Goal: Information Seeking & Learning: Check status

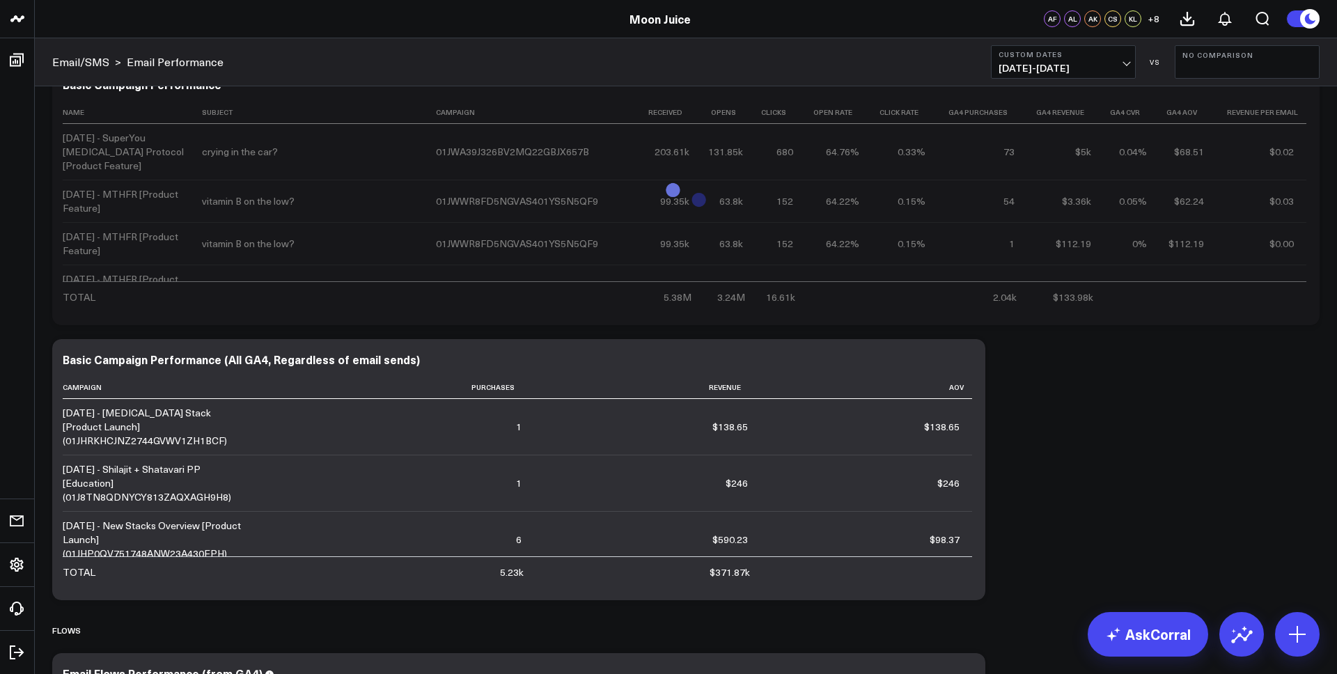
click at [995, 75] on button "Custom Dates [DATE] - [DATE]" at bounding box center [1063, 61] width 145 height 33
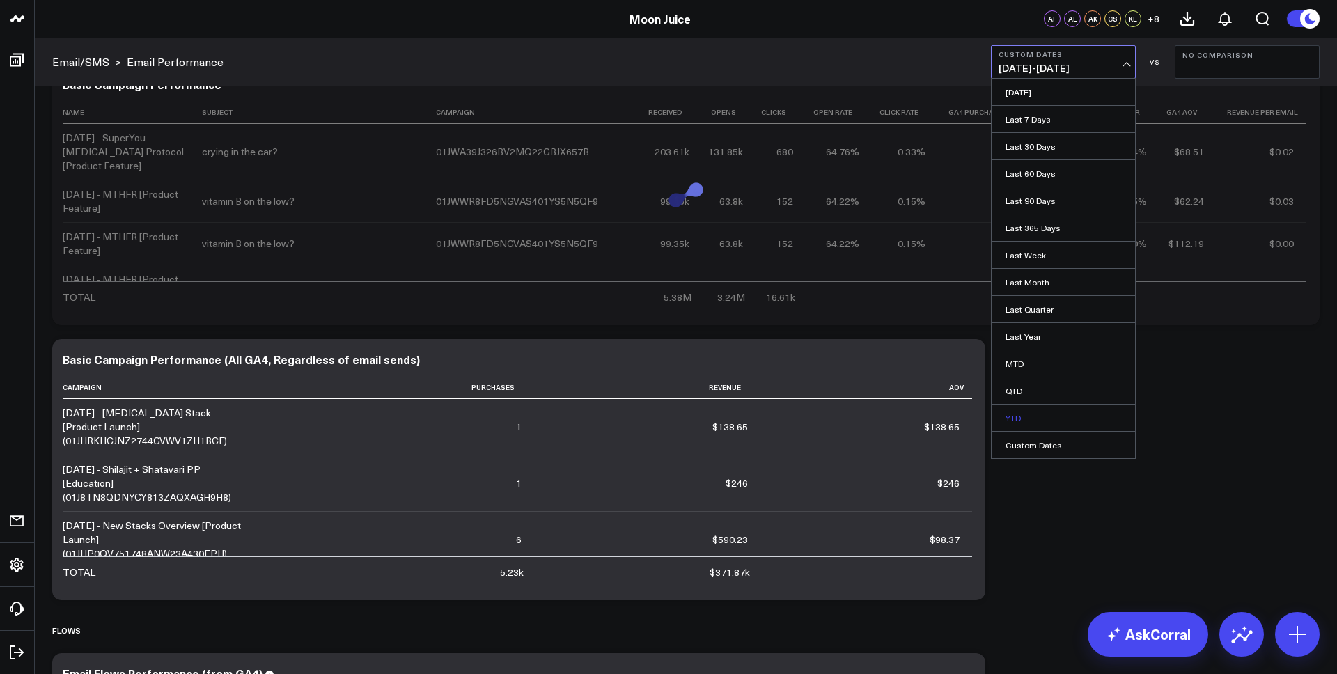
click at [1024, 407] on link "YTD" at bounding box center [1063, 418] width 143 height 26
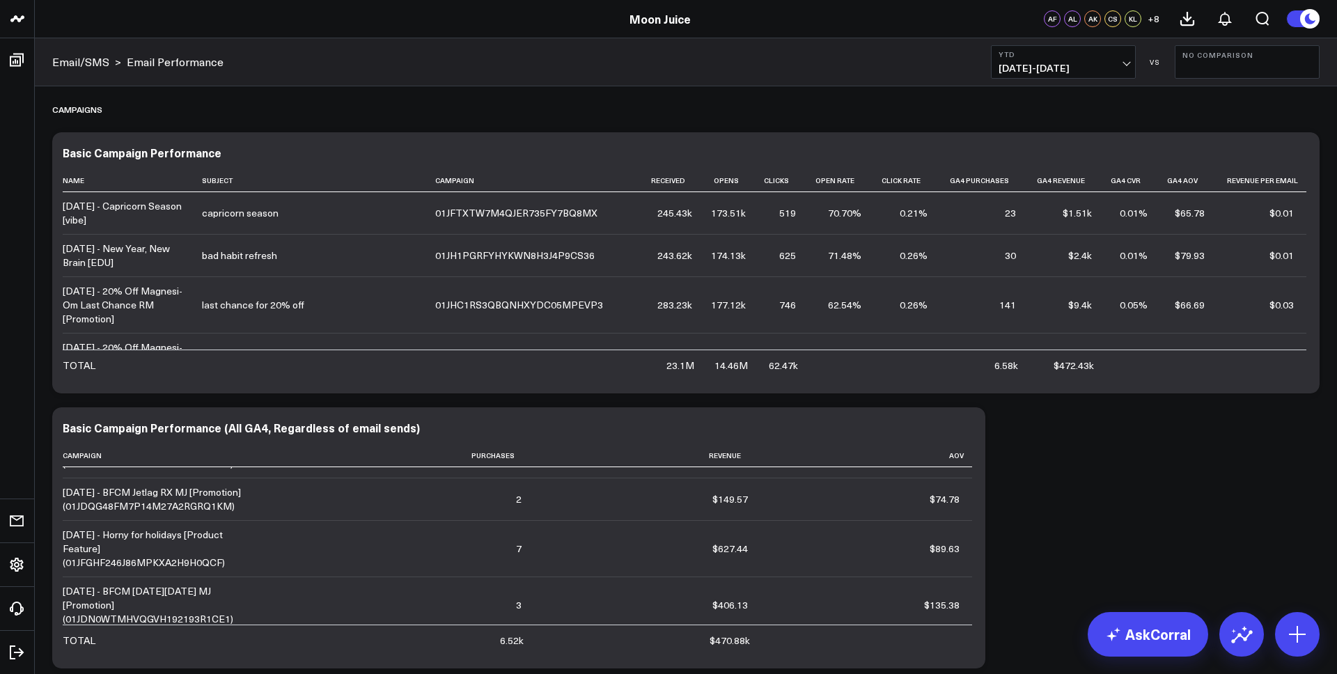
click at [1110, 72] on span "[DATE] - [DATE]" at bounding box center [1064, 68] width 130 height 11
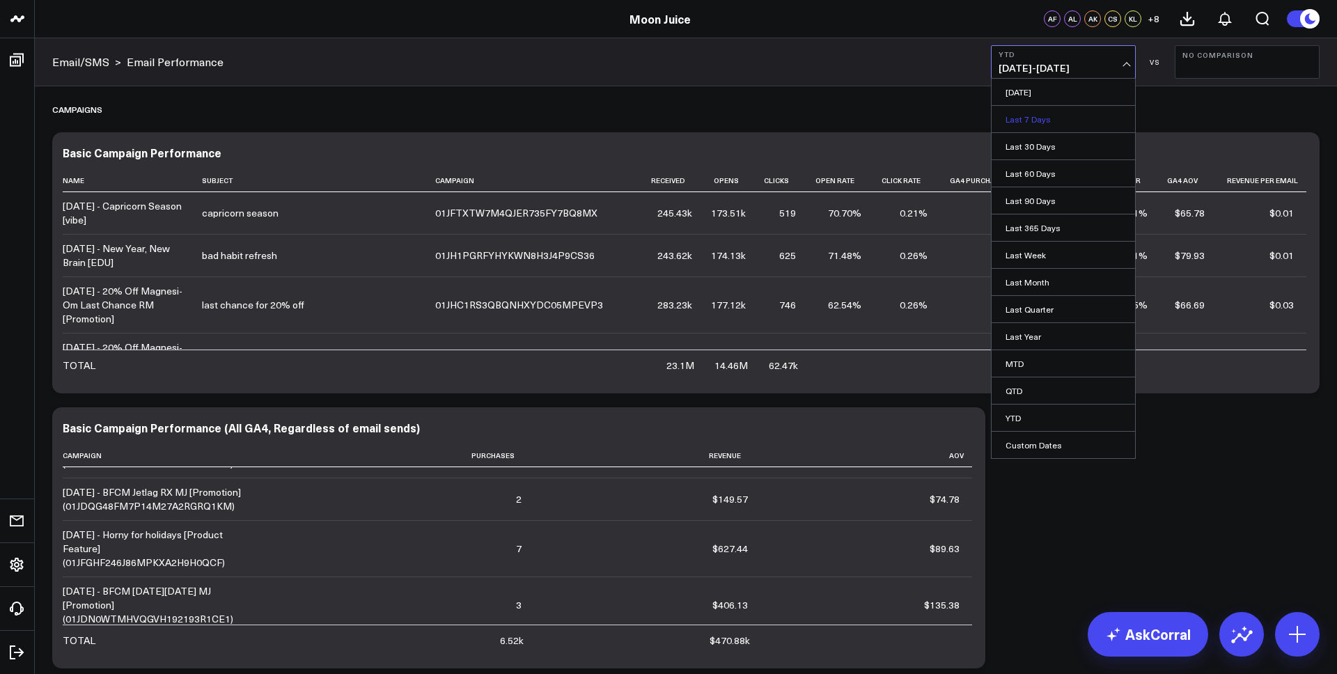
click at [1055, 129] on link "Last 7 Days" at bounding box center [1063, 119] width 143 height 26
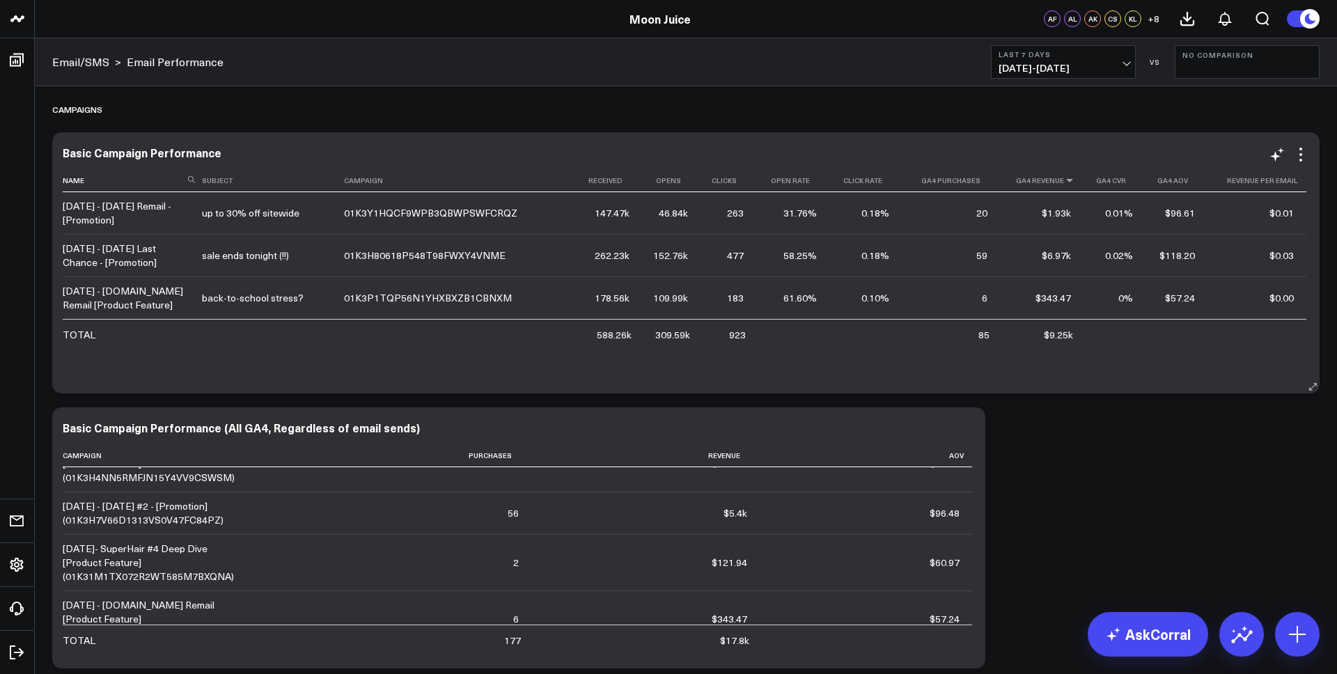
click at [1071, 182] on icon at bounding box center [1069, 180] width 11 height 8
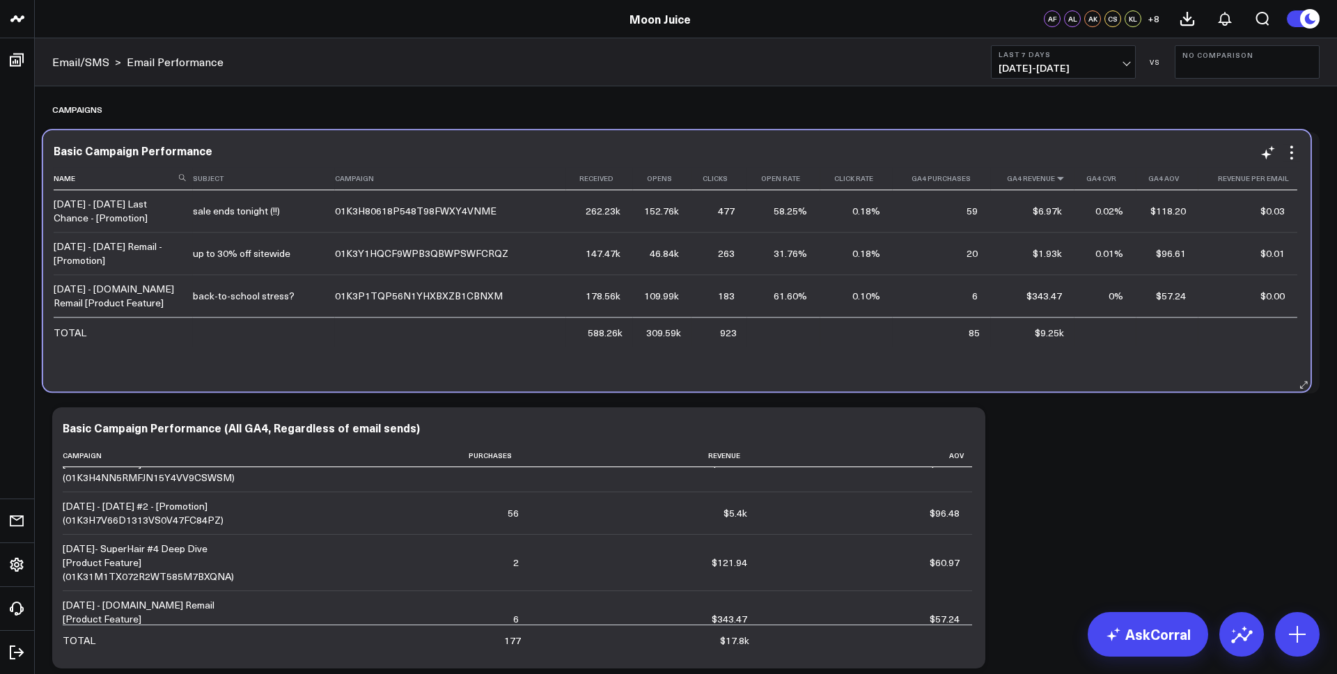
click at [1062, 180] on icon at bounding box center [1060, 178] width 11 height 8
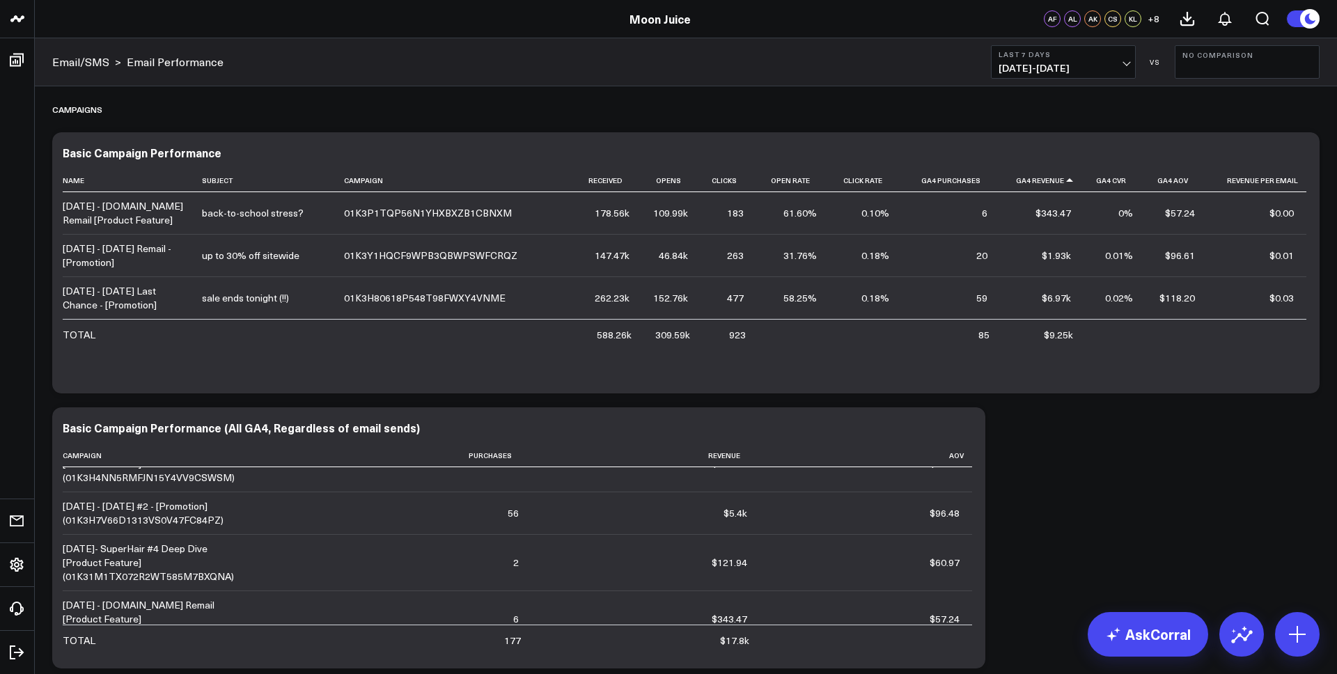
click at [1067, 69] on span "[DATE] - [DATE]" at bounding box center [1064, 68] width 130 height 11
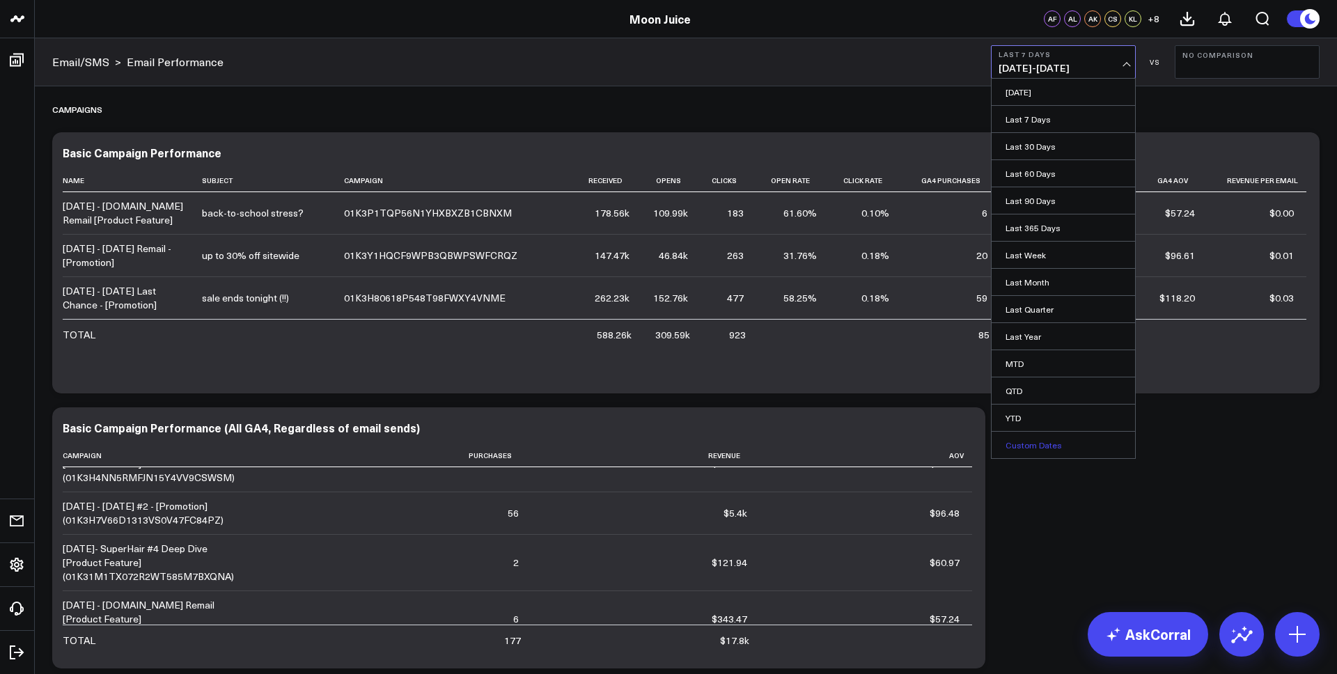
click at [1061, 452] on link "Custom Dates" at bounding box center [1063, 445] width 143 height 26
select select "8"
select select "2025"
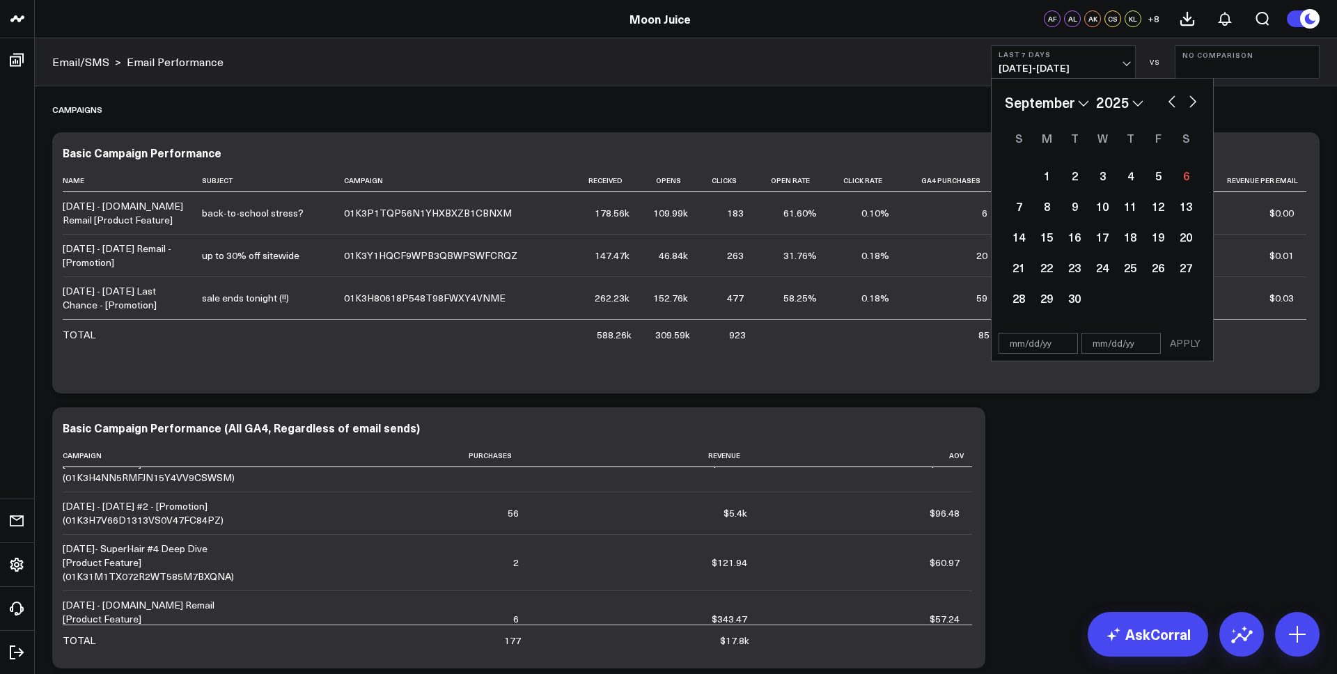
click at [1178, 108] on button "button" at bounding box center [1172, 100] width 14 height 17
select select "6"
select select "2025"
click at [1178, 108] on button "button" at bounding box center [1172, 100] width 14 height 17
select select "5"
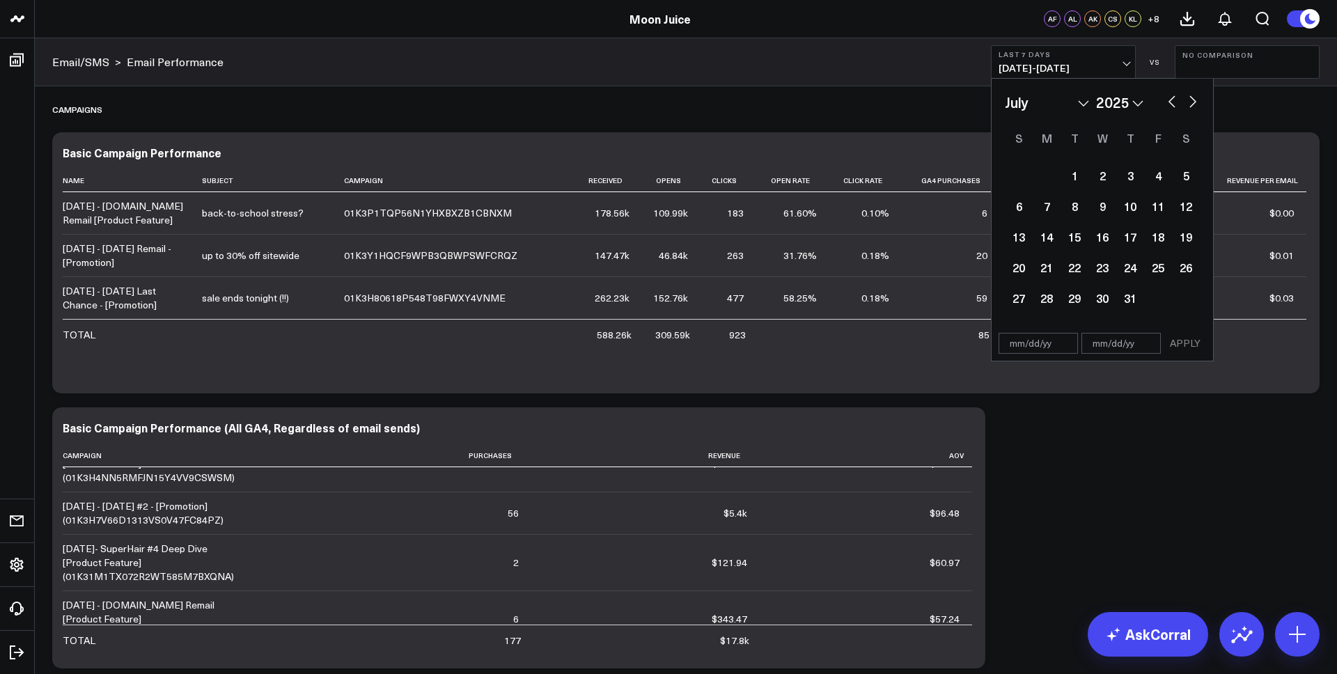
select select "2025"
click at [1178, 108] on button "button" at bounding box center [1172, 100] width 14 height 17
select select "4"
select select "2025"
click at [1178, 108] on button "button" at bounding box center [1172, 100] width 14 height 17
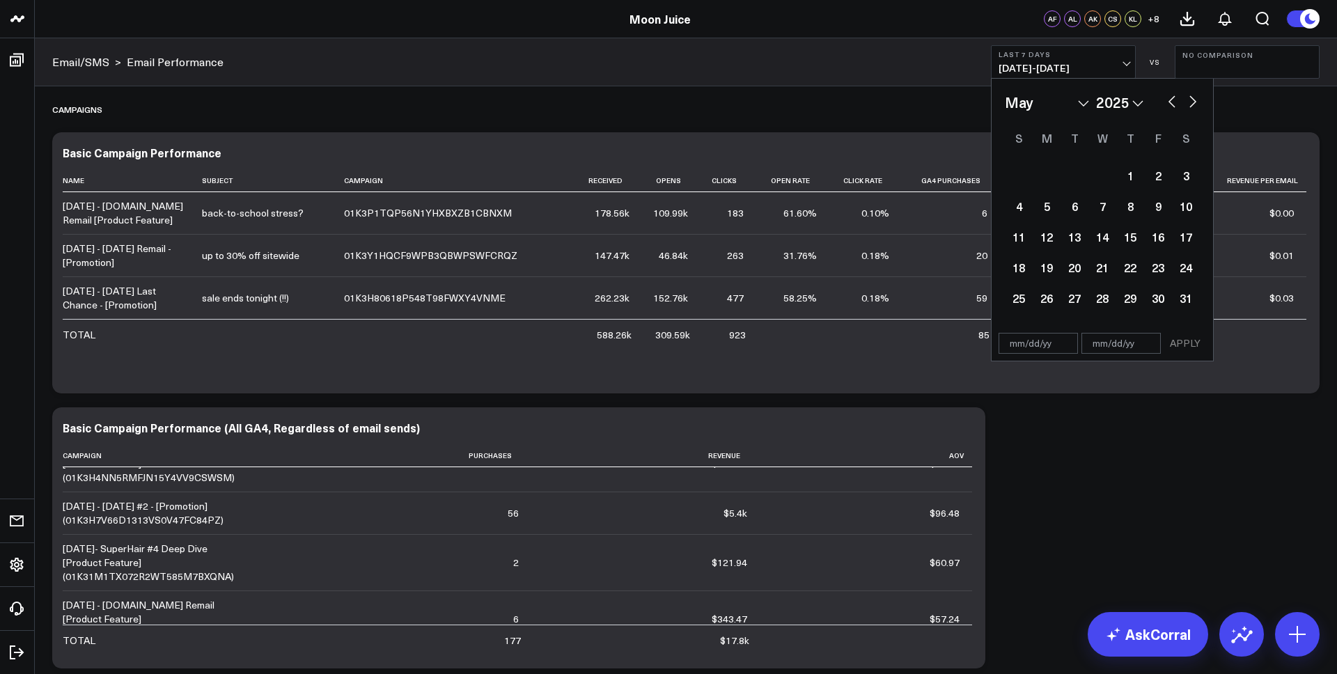
select select "3"
select select "2025"
click at [1178, 108] on button "button" at bounding box center [1172, 100] width 14 height 17
select select "2"
select select "2025"
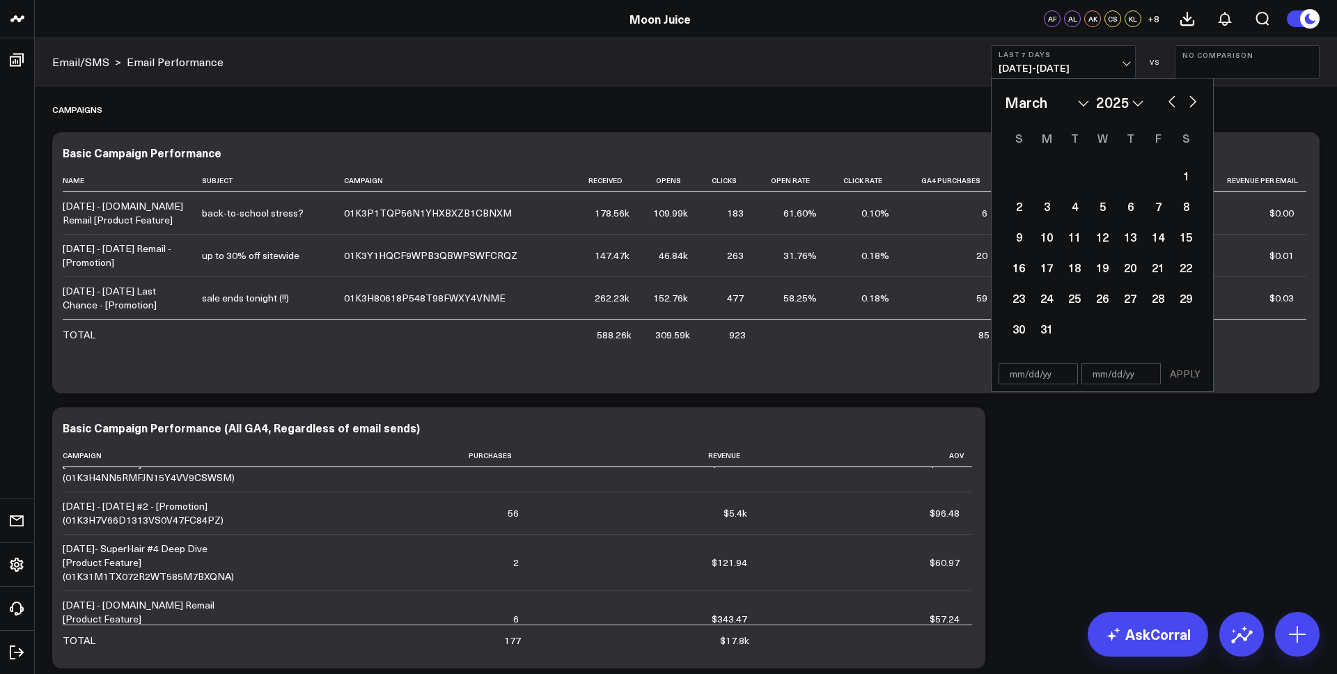
click at [1178, 108] on button "button" at bounding box center [1172, 100] width 14 height 17
select select "1"
select select "2025"
click at [1178, 108] on button "button" at bounding box center [1172, 100] width 14 height 17
select select "2025"
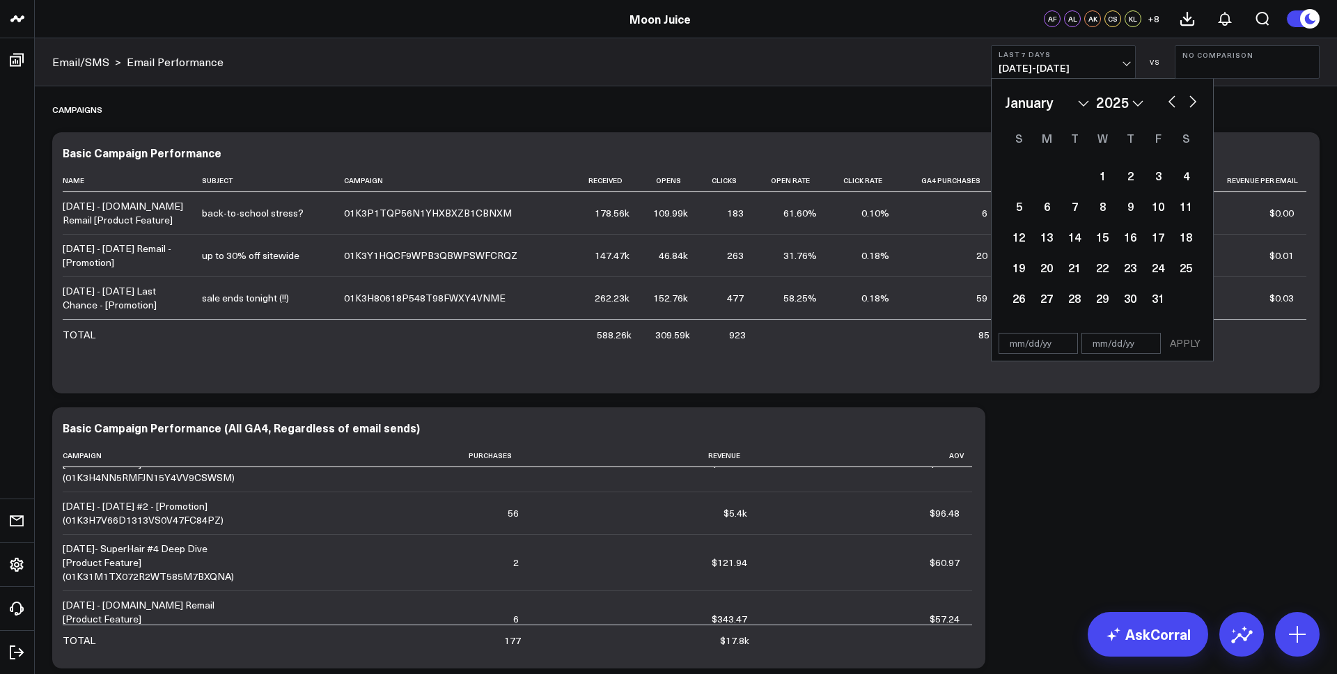
click at [1178, 108] on button "button" at bounding box center [1172, 100] width 14 height 17
select select "11"
select select "2024"
click at [1053, 66] on span "[DATE] - [DATE]" at bounding box center [1064, 68] width 130 height 11
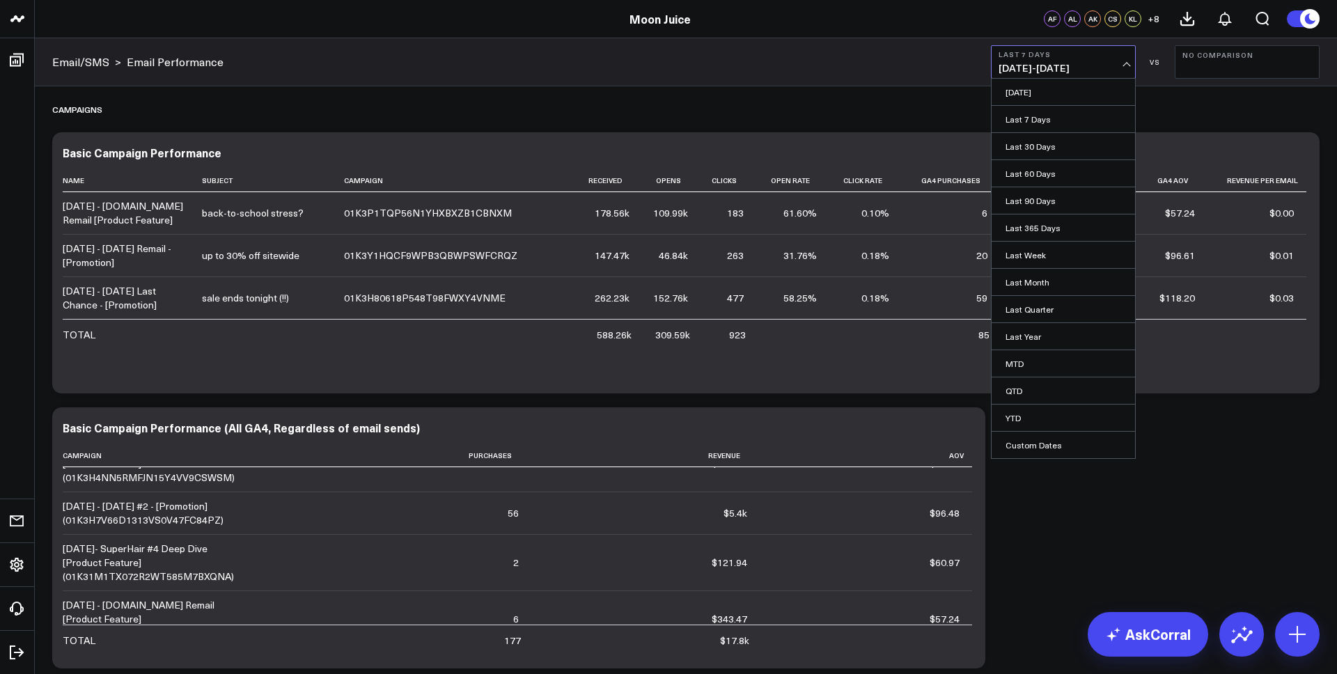
click at [1053, 66] on span "[DATE] - [DATE]" at bounding box center [1064, 68] width 130 height 11
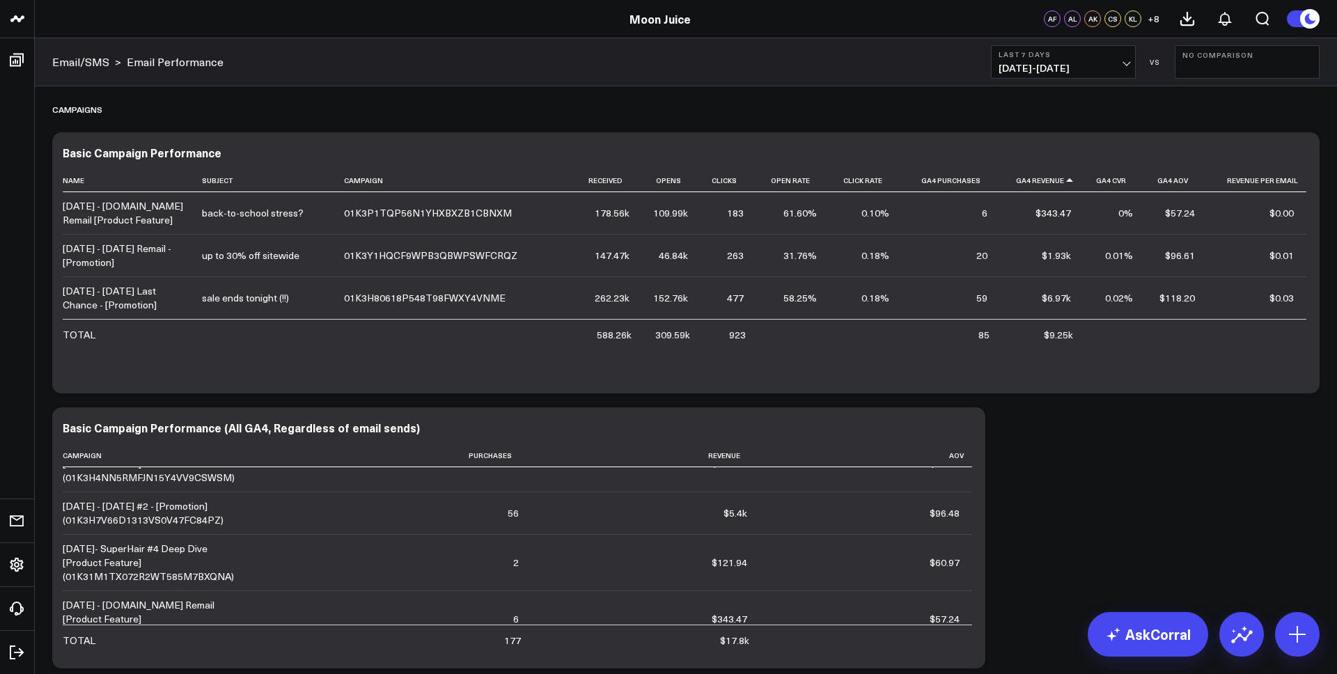
click at [1053, 66] on span "[DATE] - [DATE]" at bounding box center [1064, 68] width 130 height 11
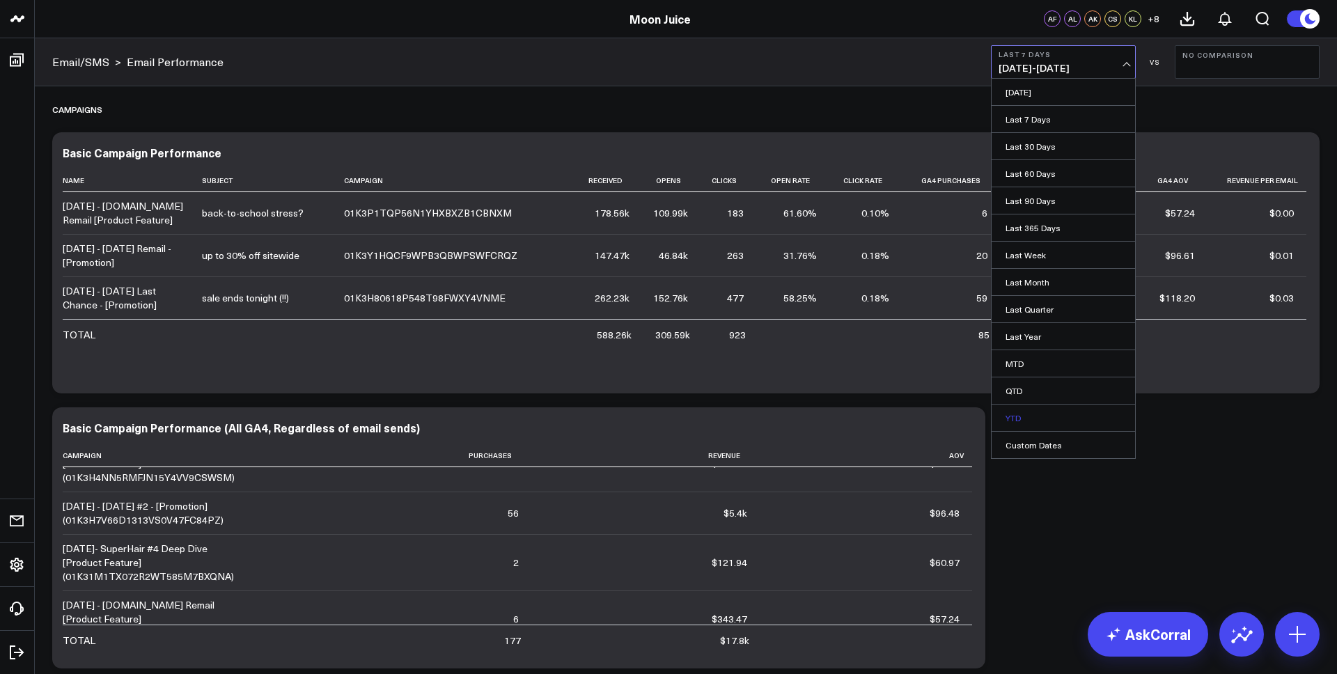
click at [1010, 414] on link "YTD" at bounding box center [1063, 418] width 143 height 26
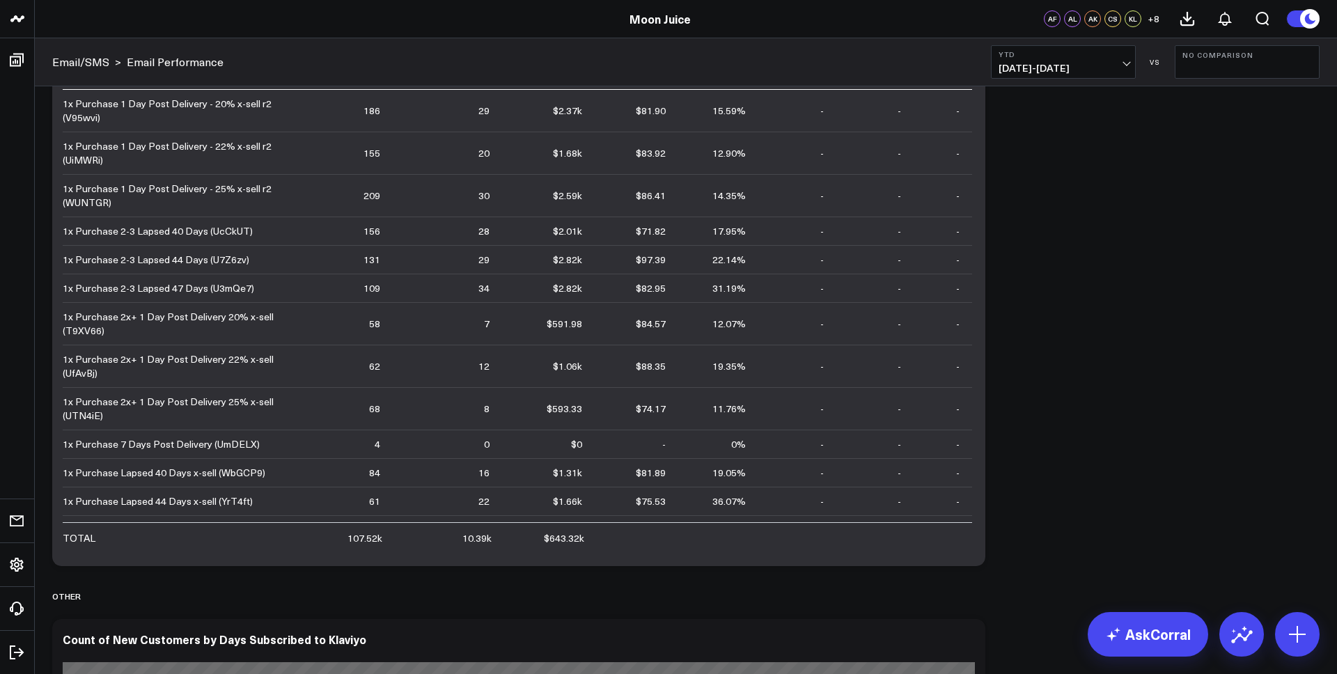
scroll to position [656, 0]
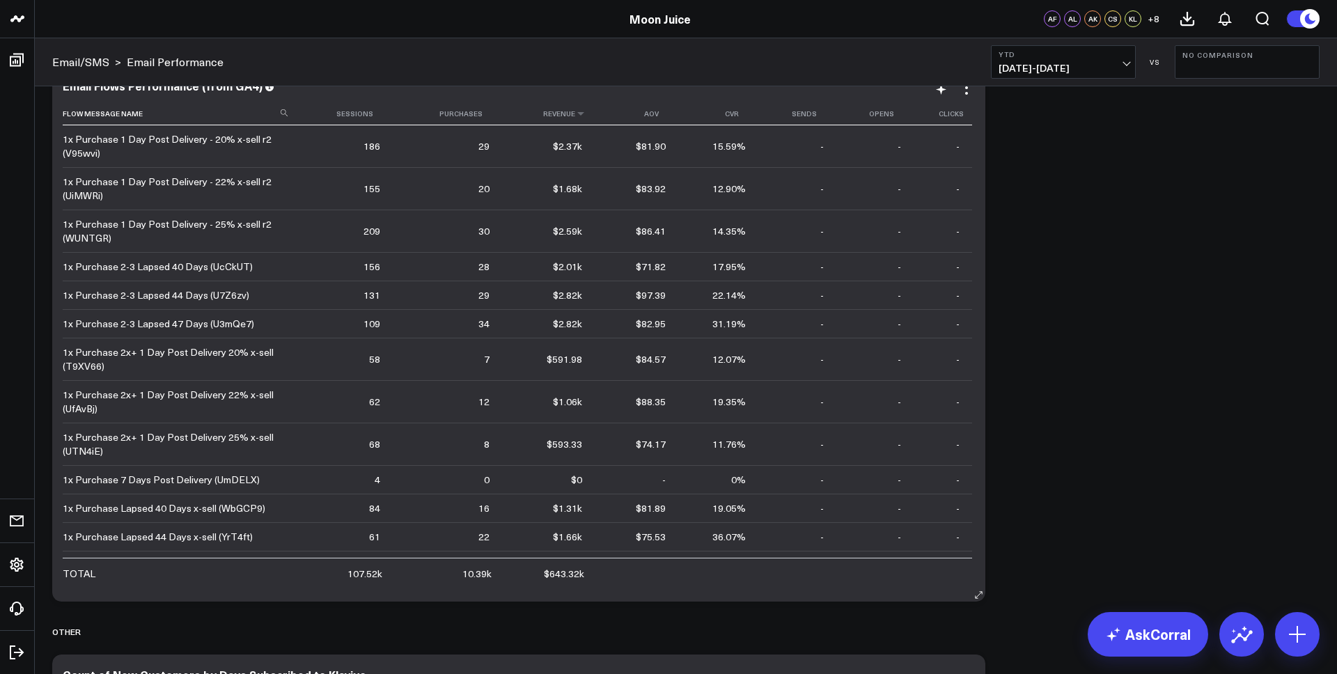
click at [568, 120] on th "Revenue" at bounding box center [548, 113] width 93 height 23
click at [575, 117] on icon at bounding box center [580, 113] width 11 height 8
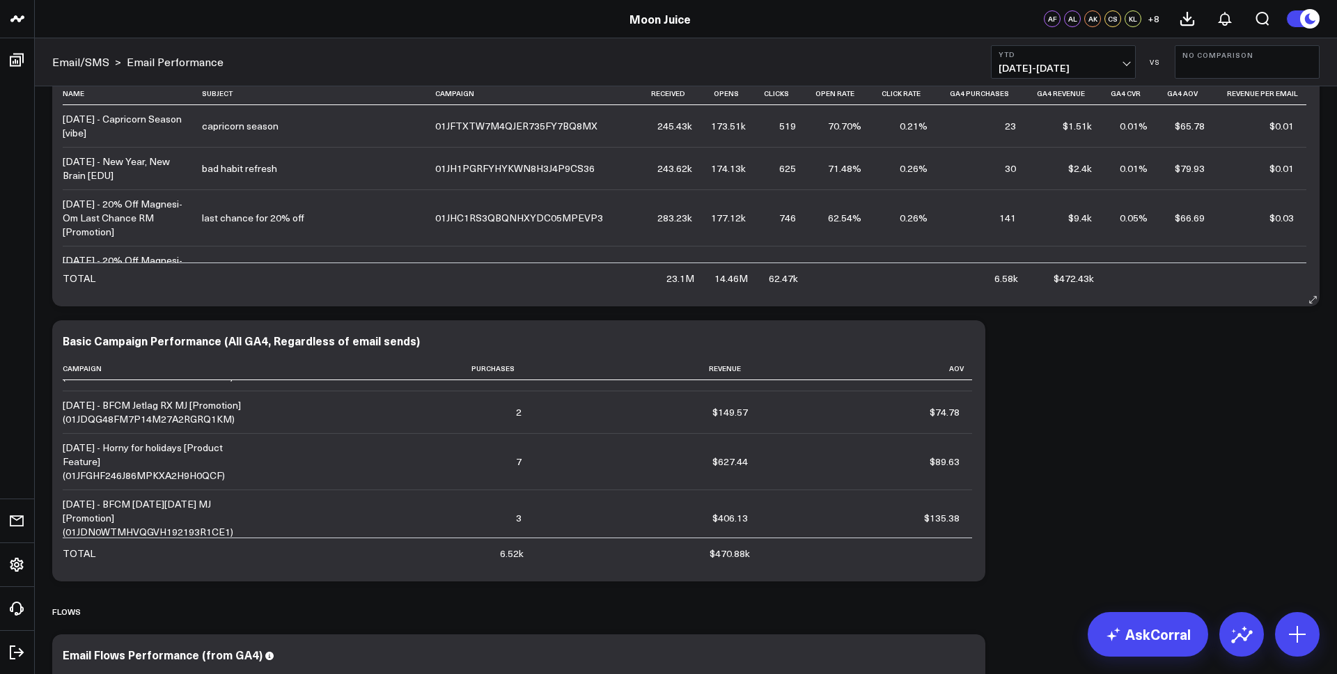
scroll to position [0, 0]
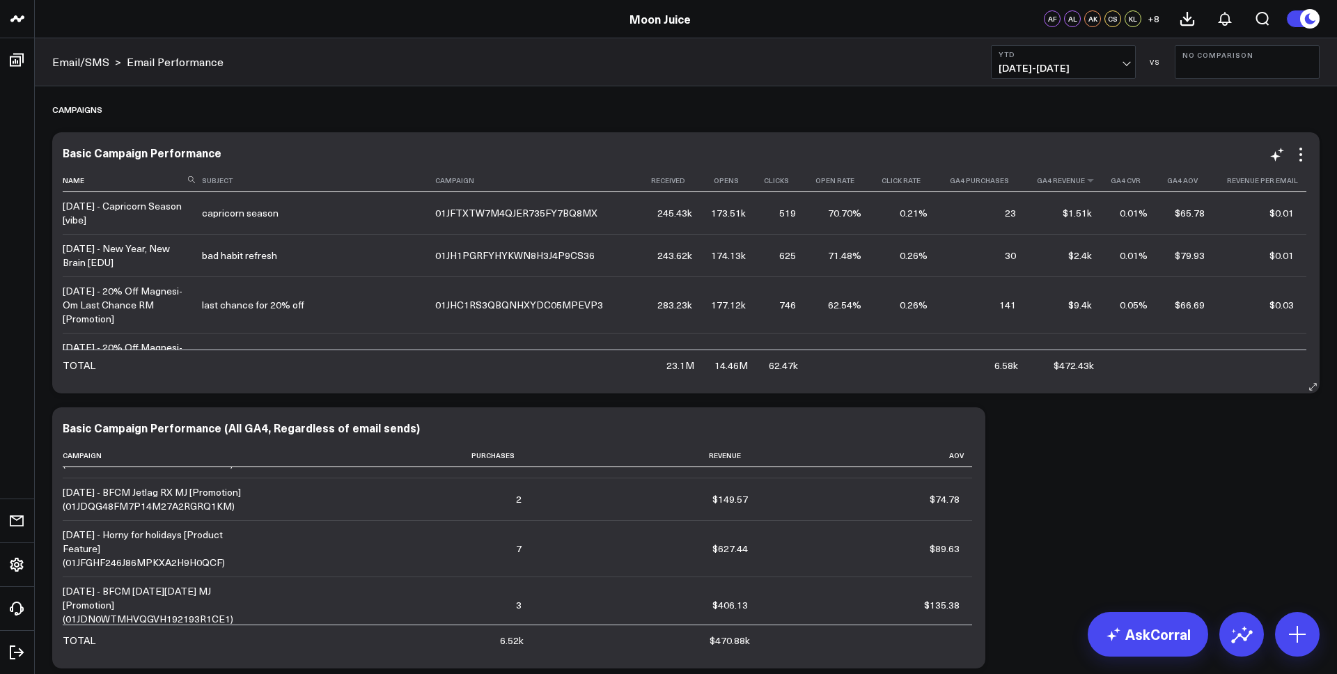
click at [1063, 182] on th "Ga4 Revenue" at bounding box center [1067, 180] width 76 height 23
click at [1085, 182] on icon at bounding box center [1090, 180] width 11 height 8
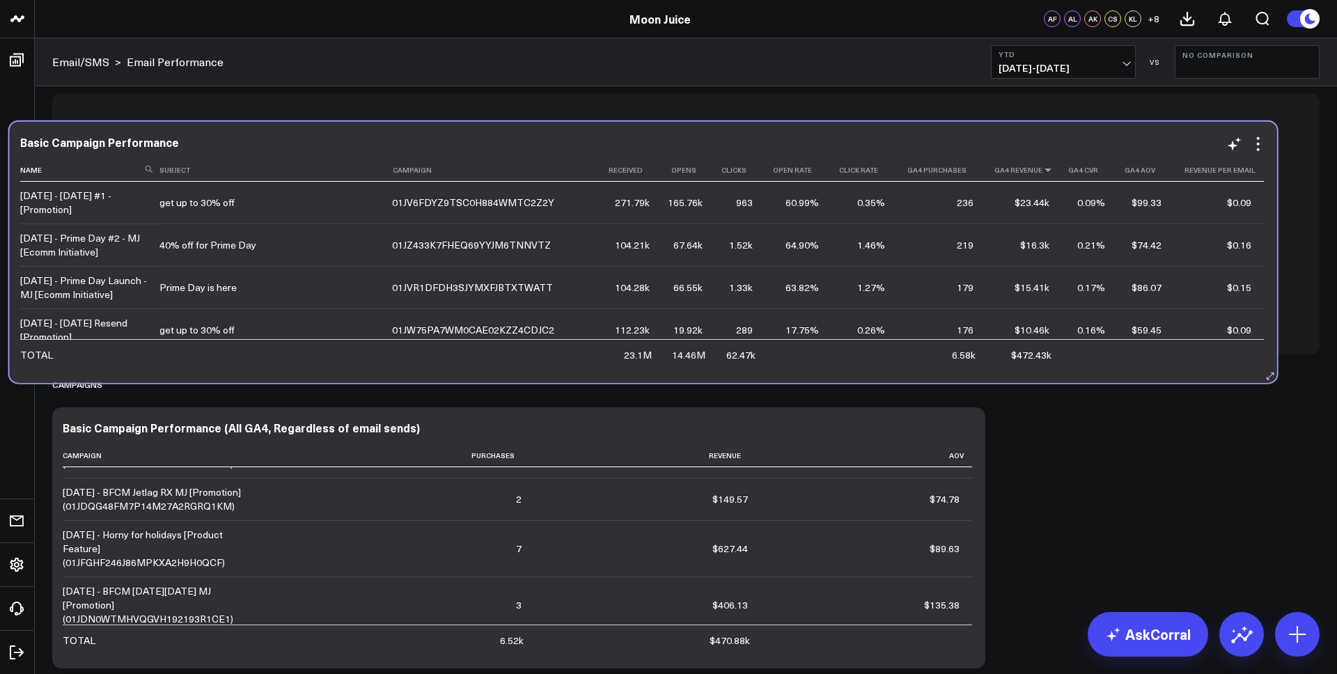
click at [1042, 171] on icon at bounding box center [1047, 170] width 11 height 8
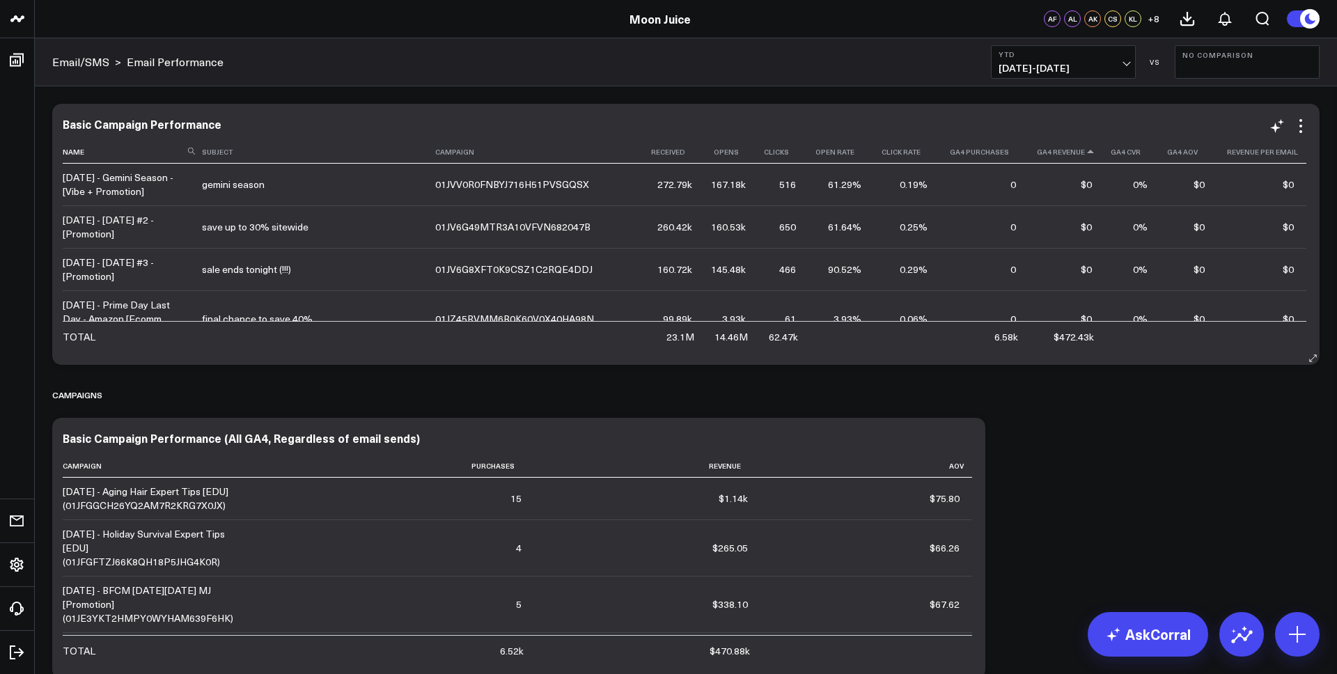
click at [1087, 153] on icon at bounding box center [1090, 152] width 11 height 8
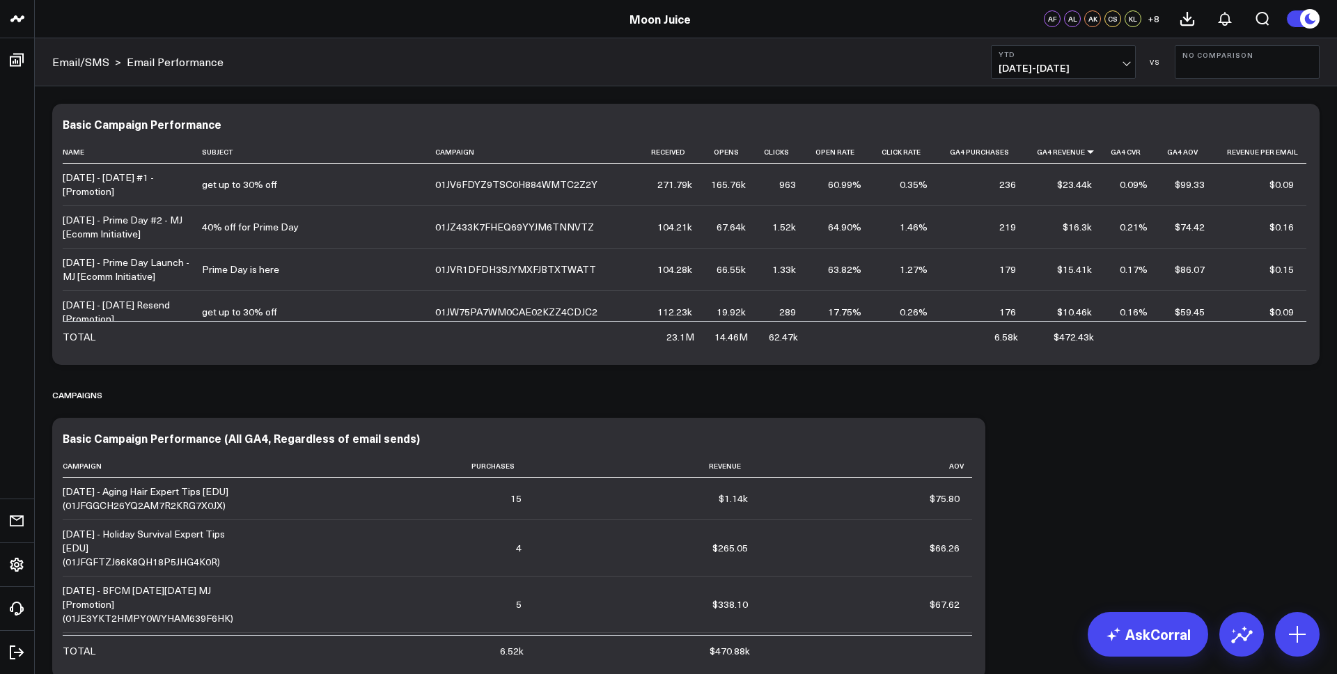
click at [1046, 66] on span "[DATE] - [DATE]" at bounding box center [1064, 68] width 130 height 11
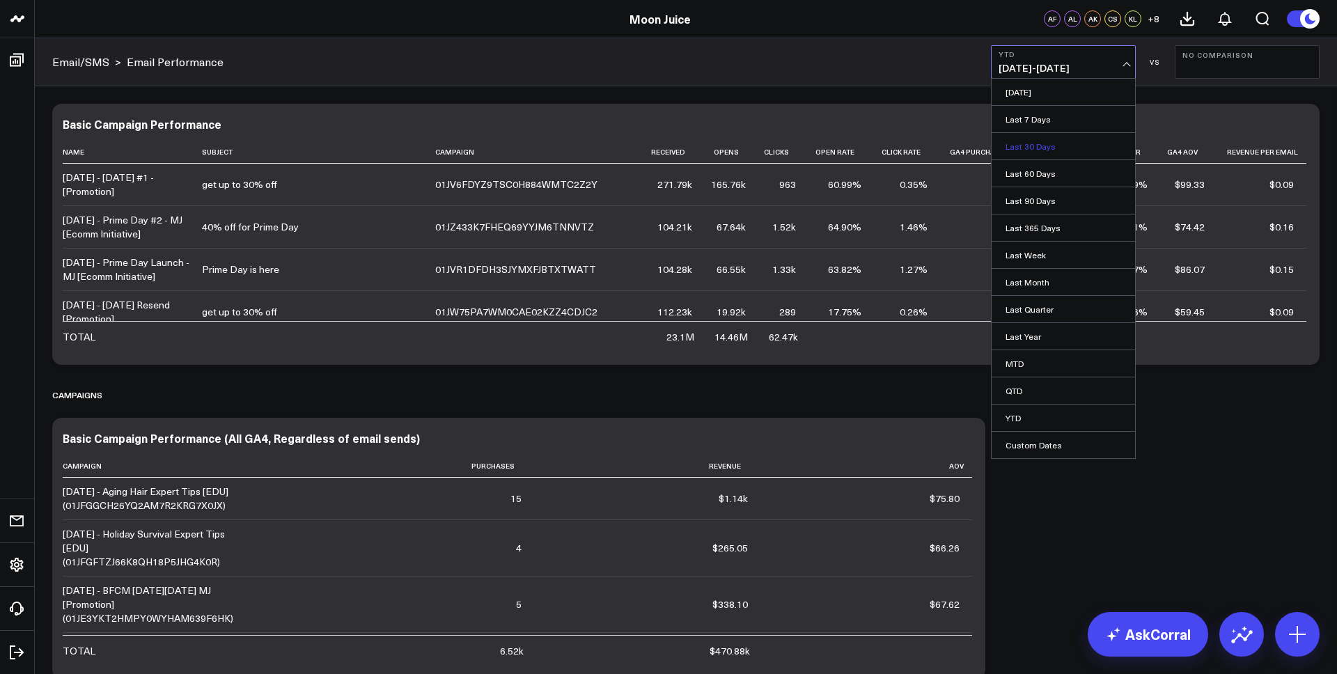
click at [1031, 147] on link "Last 30 Days" at bounding box center [1063, 146] width 143 height 26
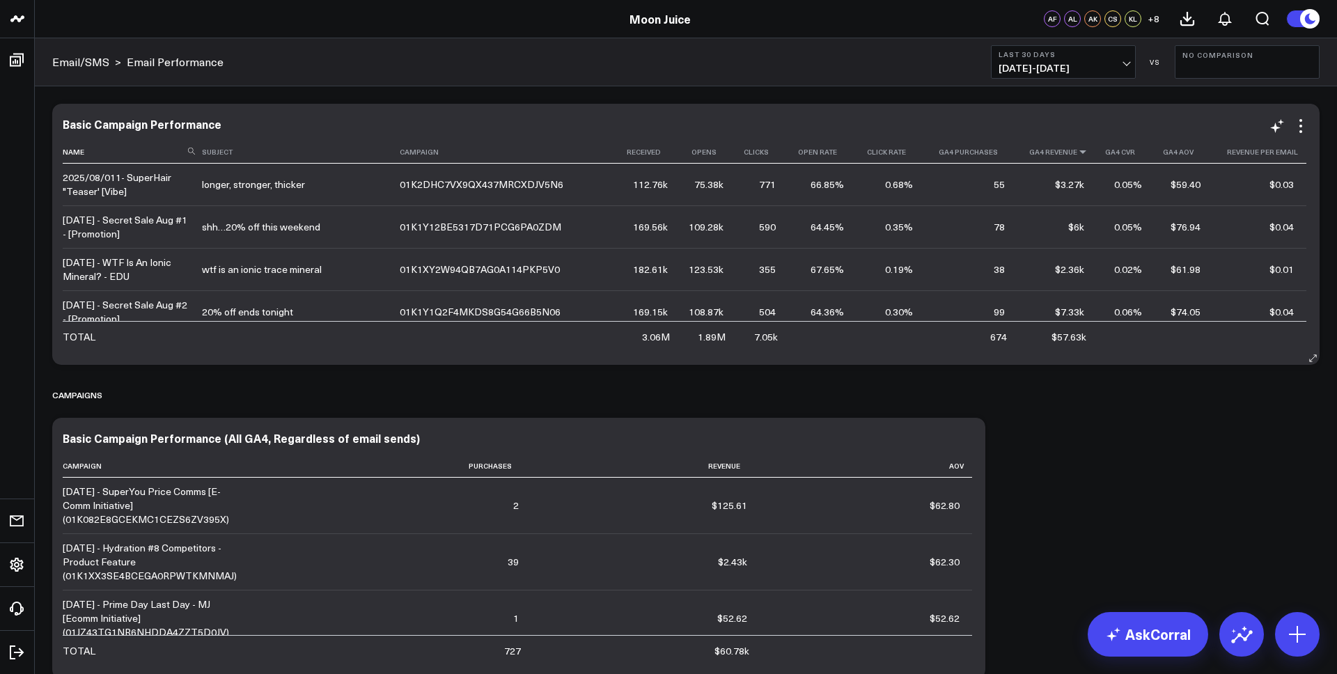
click at [1079, 153] on icon at bounding box center [1082, 152] width 11 height 8
